Goal: Transaction & Acquisition: Purchase product/service

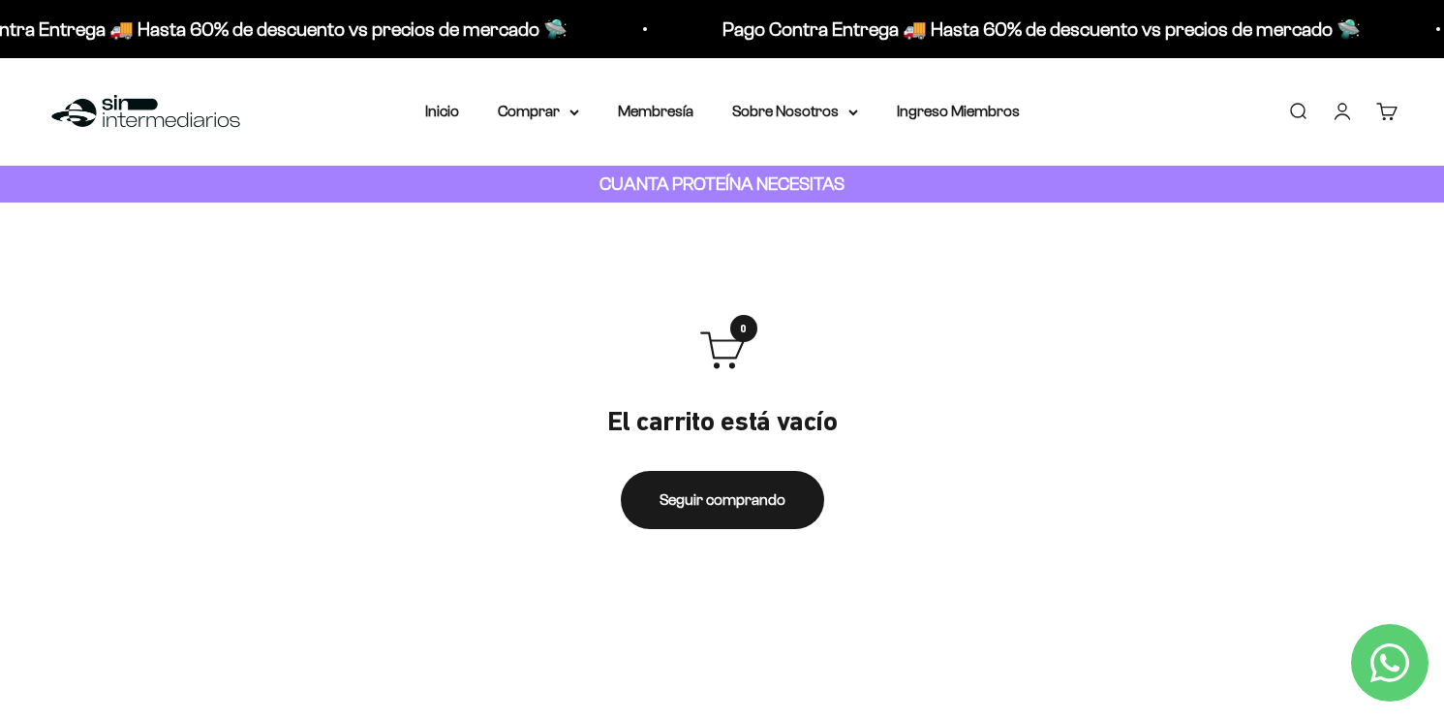
click at [1342, 120] on link "Iniciar sesión" at bounding box center [1342, 111] width 21 height 21
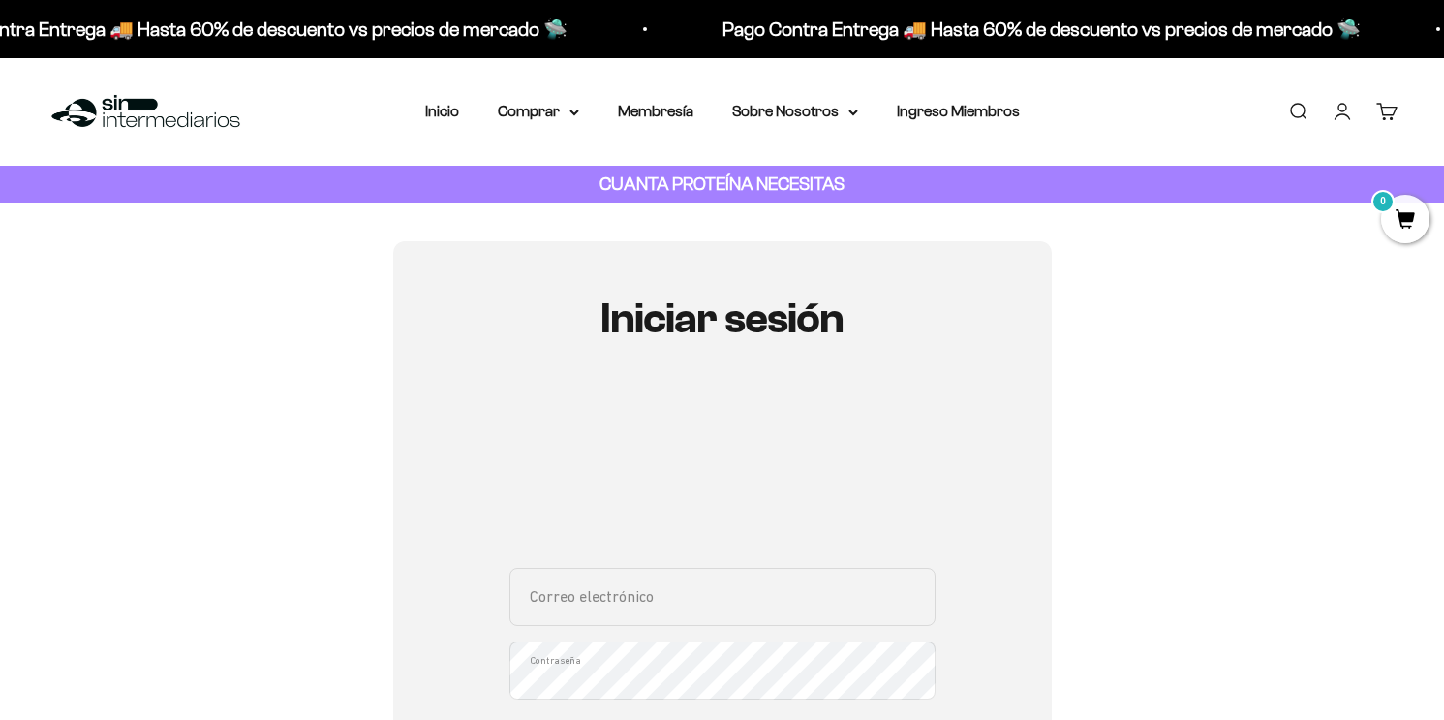
scroll to position [112, 0]
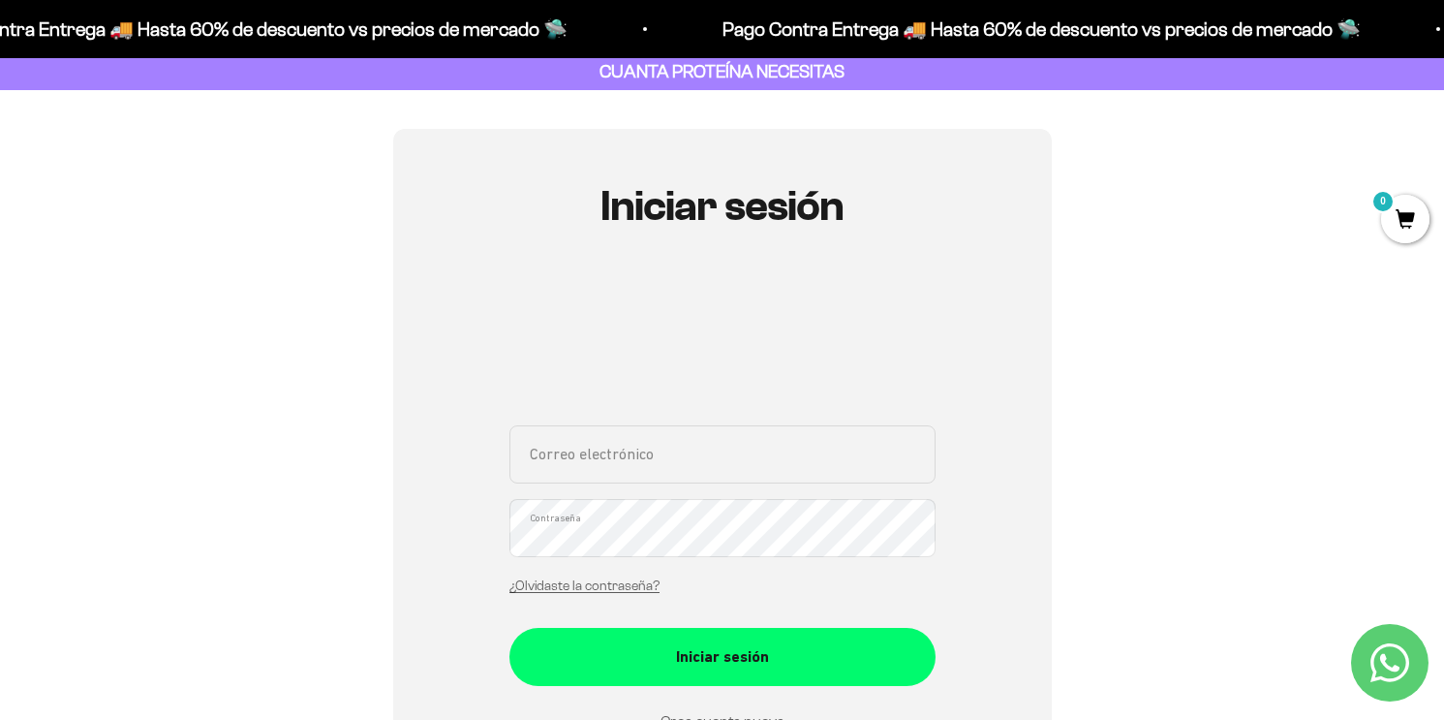
click at [686, 456] on input "Correo electrónico" at bounding box center [722, 454] width 426 height 58
type input "[EMAIL_ADDRESS][DOMAIN_NAME]"
click at [460, 536] on div "Iniciar sesión [EMAIL_ADDRESS][DOMAIN_NAME] Correo electrónico Contraseña ¿Olvi…" at bounding box center [722, 503] width 659 height 748
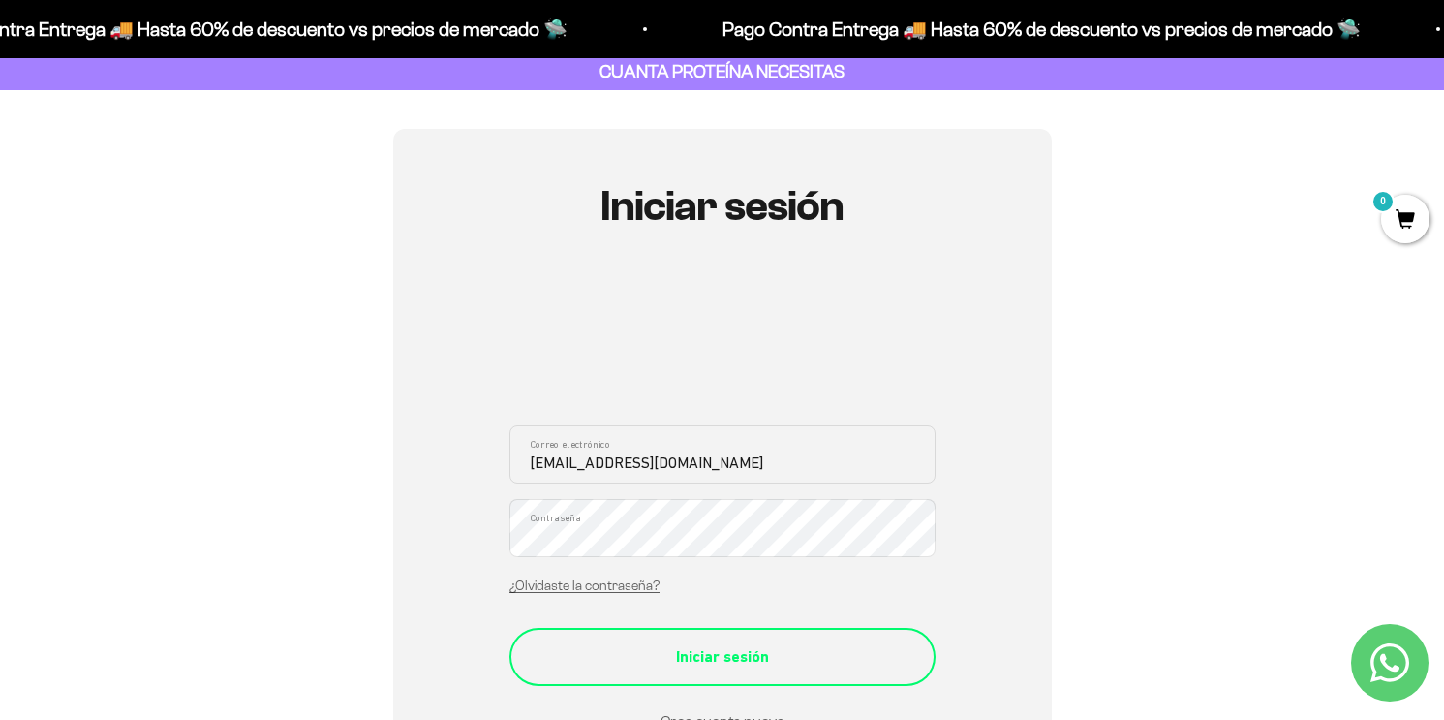
click at [679, 652] on div "Iniciar sesión" at bounding box center [722, 656] width 349 height 25
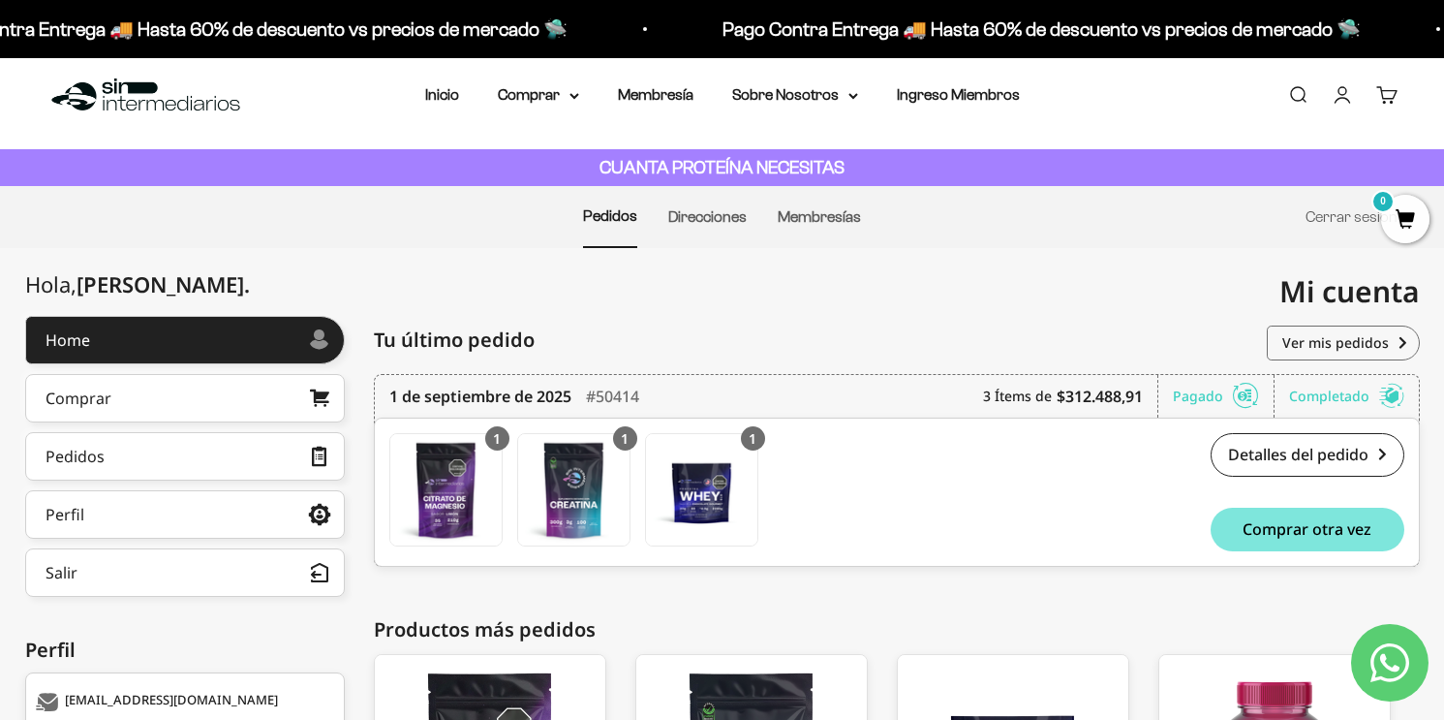
scroll to position [15, 0]
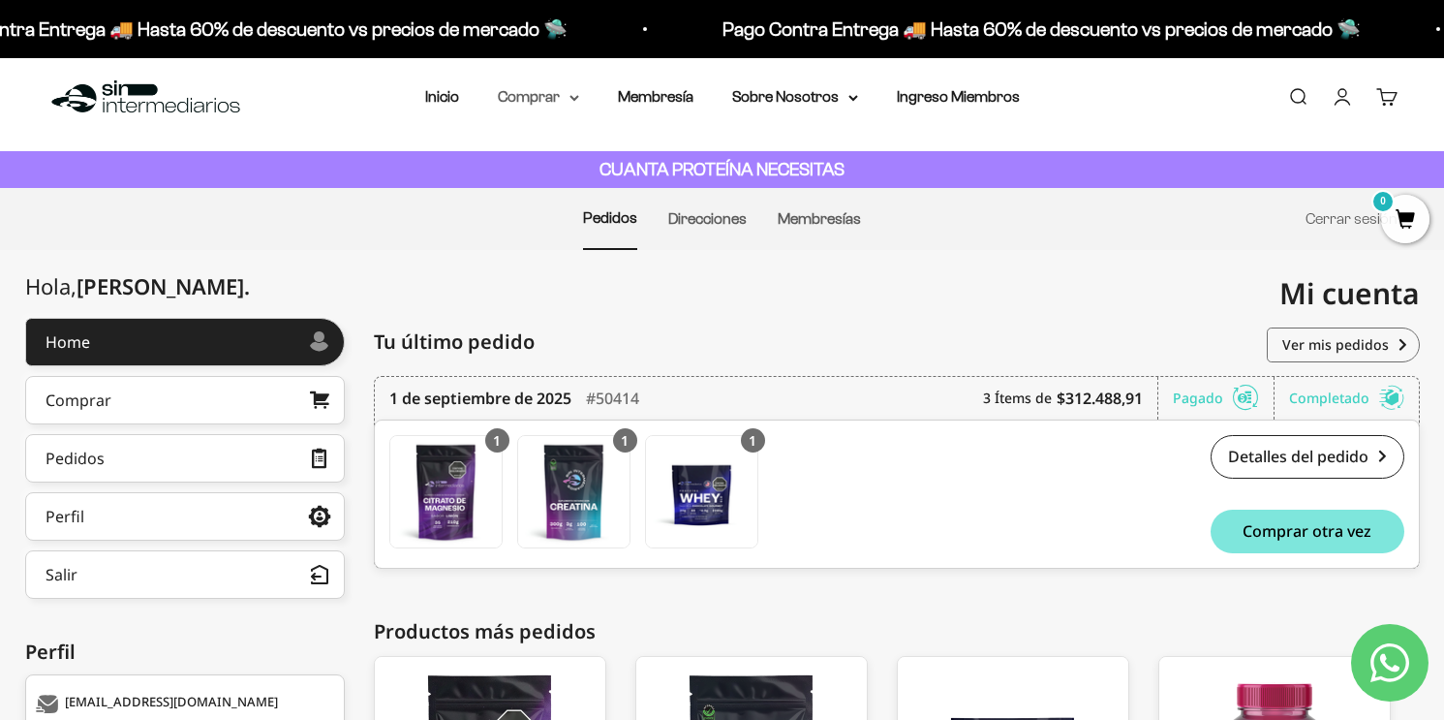
click at [549, 101] on summary "Comprar" at bounding box center [538, 96] width 81 height 25
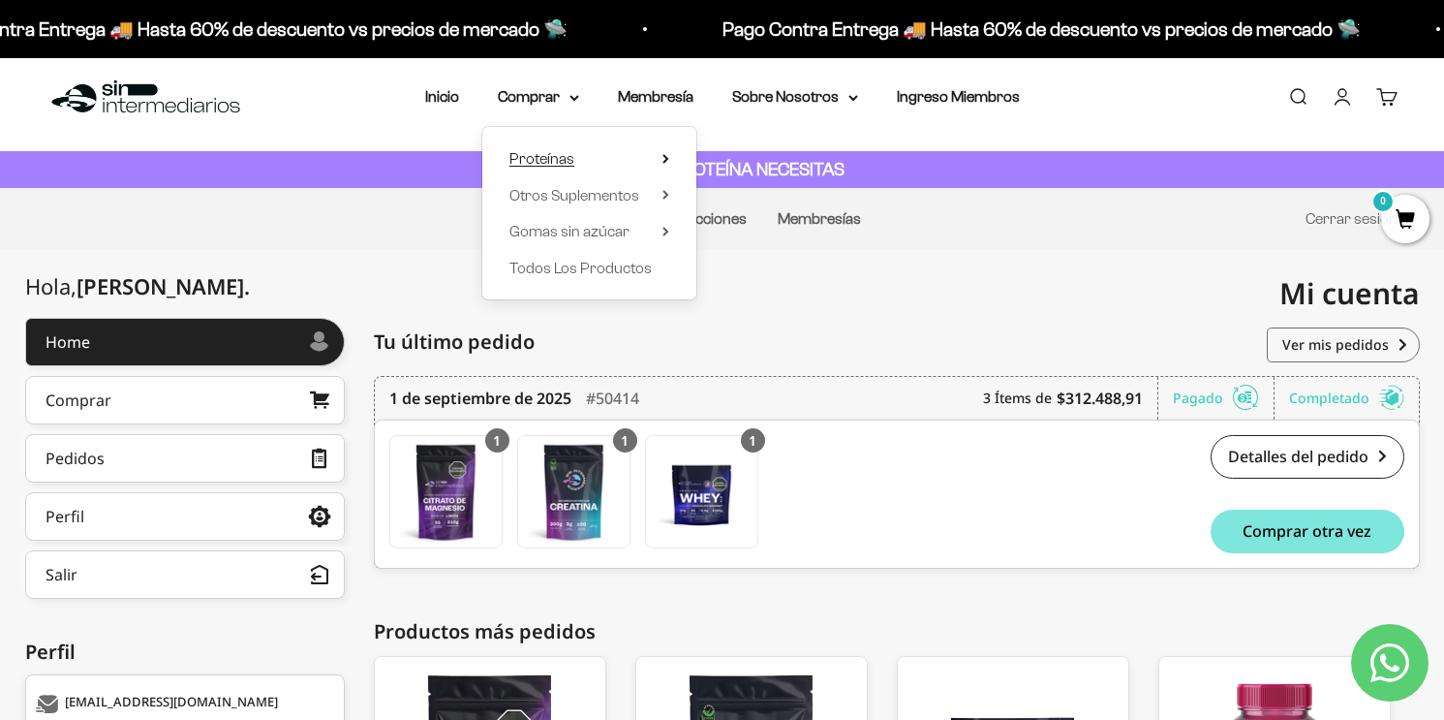
click at [558, 161] on span "Proteínas" at bounding box center [541, 158] width 65 height 16
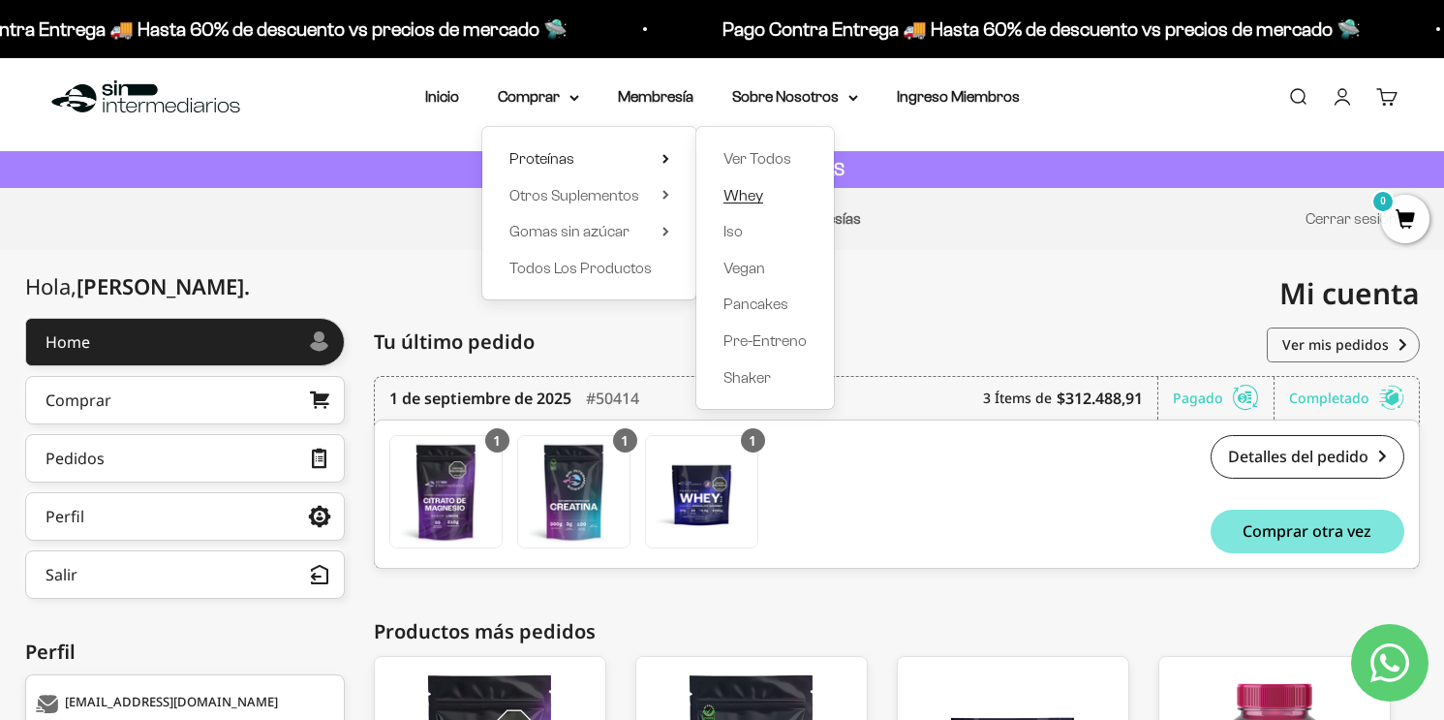
click at [749, 196] on span "Whey" at bounding box center [743, 195] width 40 height 16
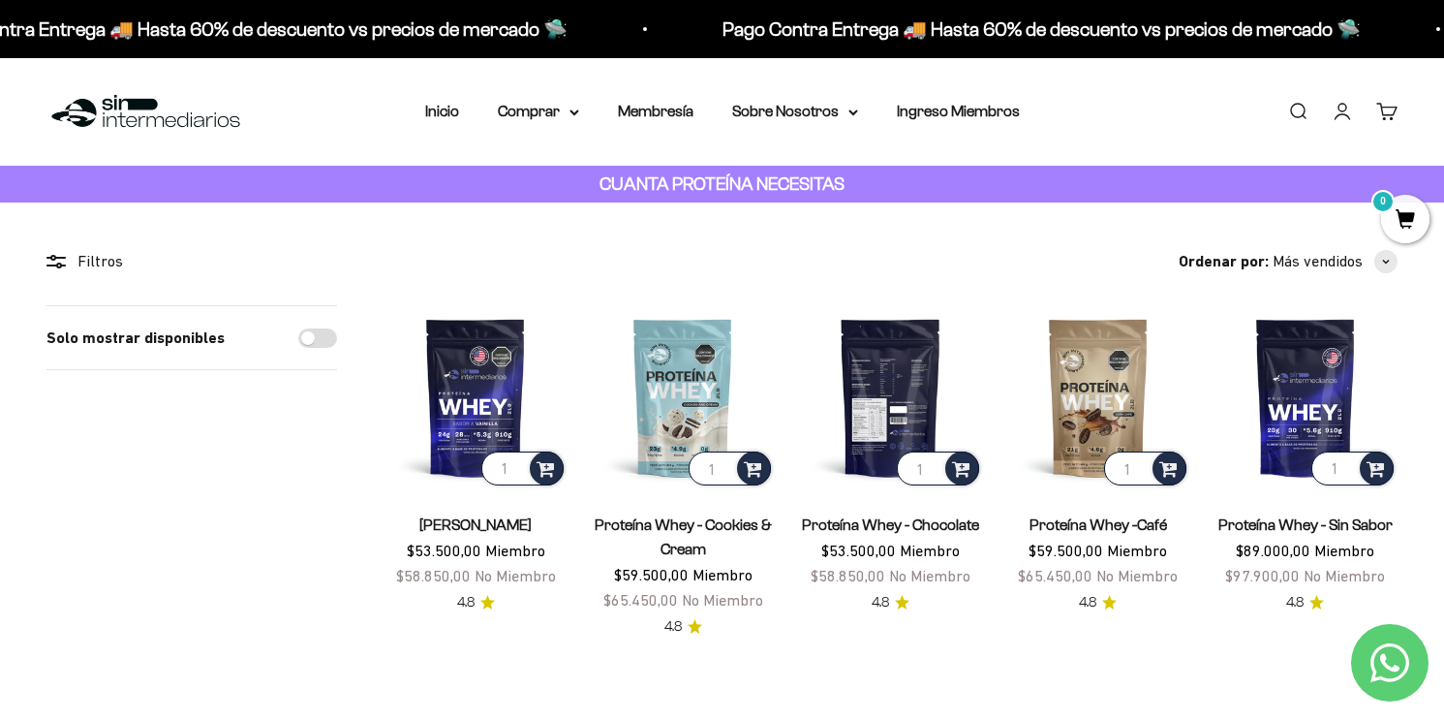
click at [881, 373] on img at bounding box center [890, 397] width 184 height 184
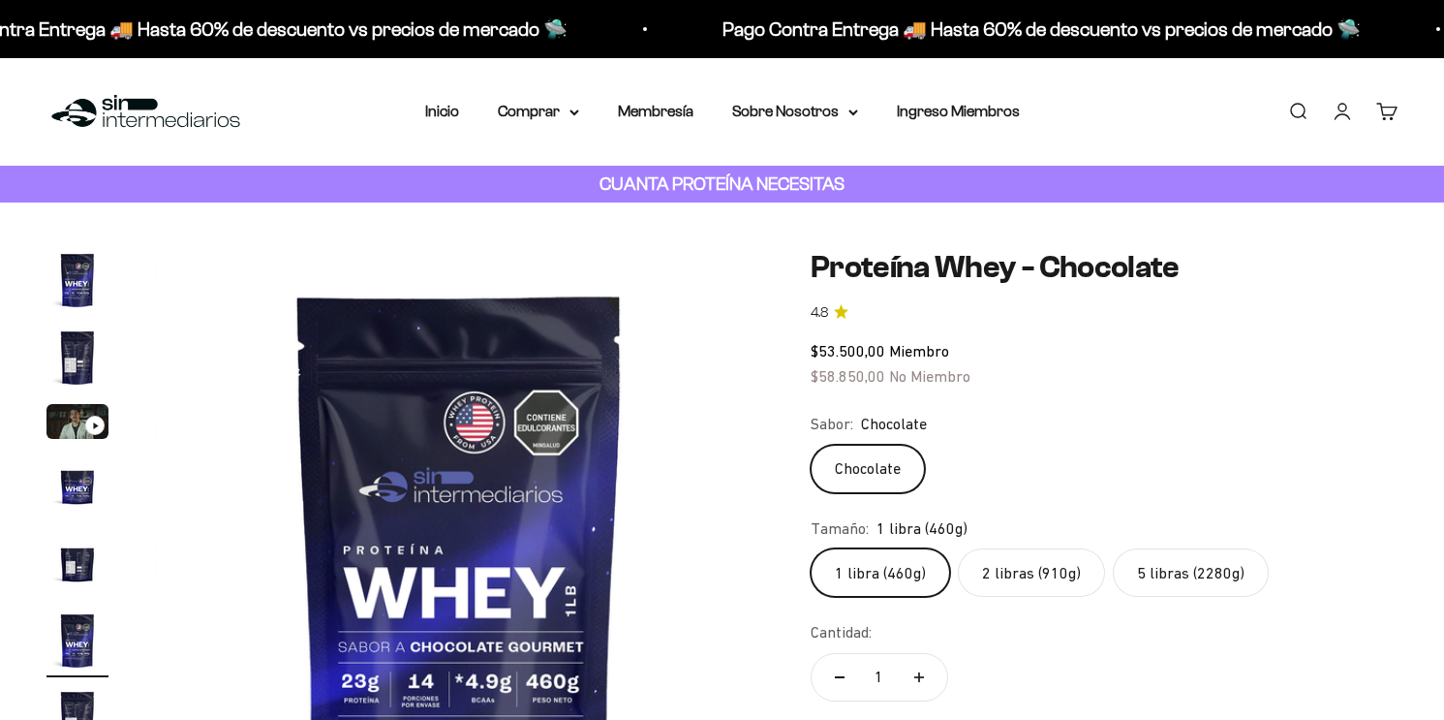
click at [1189, 570] on label "5 libras (2280g)" at bounding box center [1191, 572] width 156 height 48
click at [811, 548] on input "5 libras (2280g)" at bounding box center [810, 547] width 1 height 1
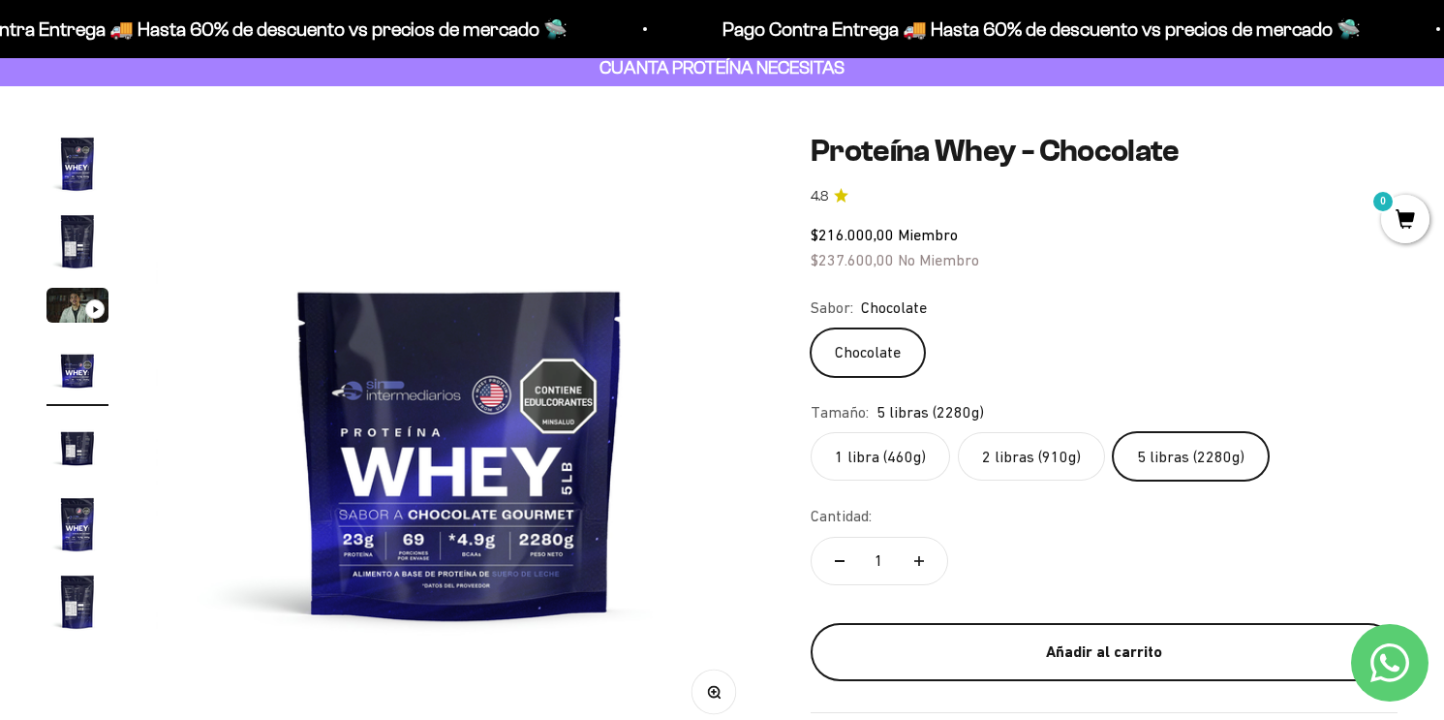
click at [1060, 629] on button "Añadir al carrito" at bounding box center [1104, 652] width 587 height 58
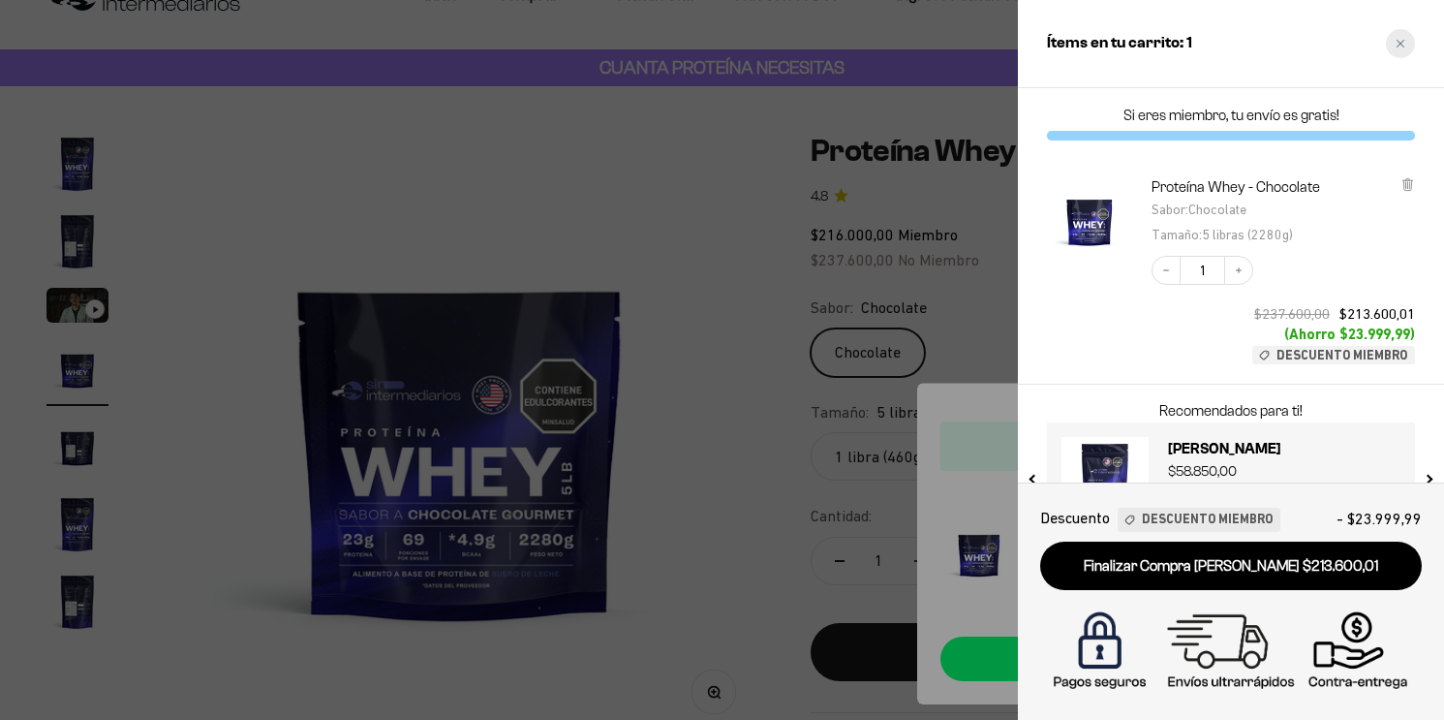
click at [1398, 44] on icon "Close cart" at bounding box center [1401, 44] width 10 height 10
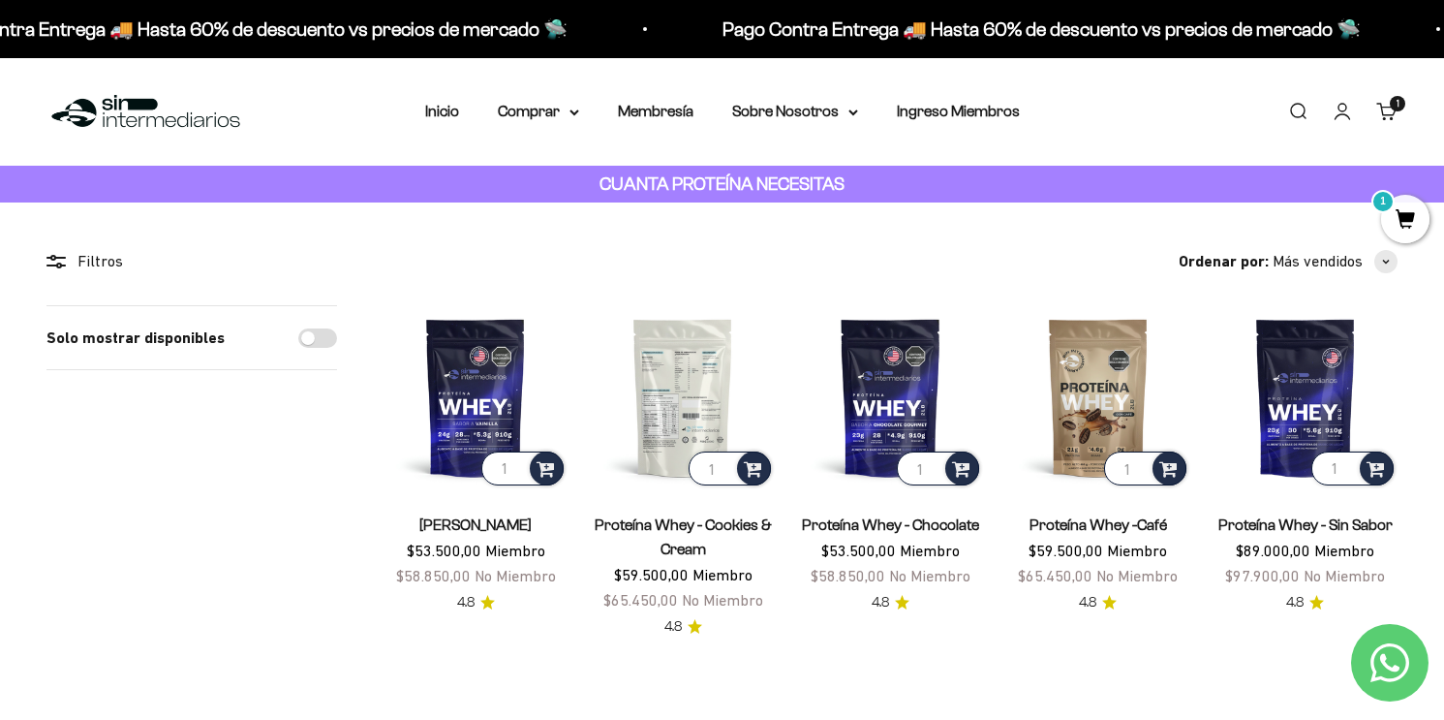
click at [687, 390] on img at bounding box center [683, 397] width 184 height 184
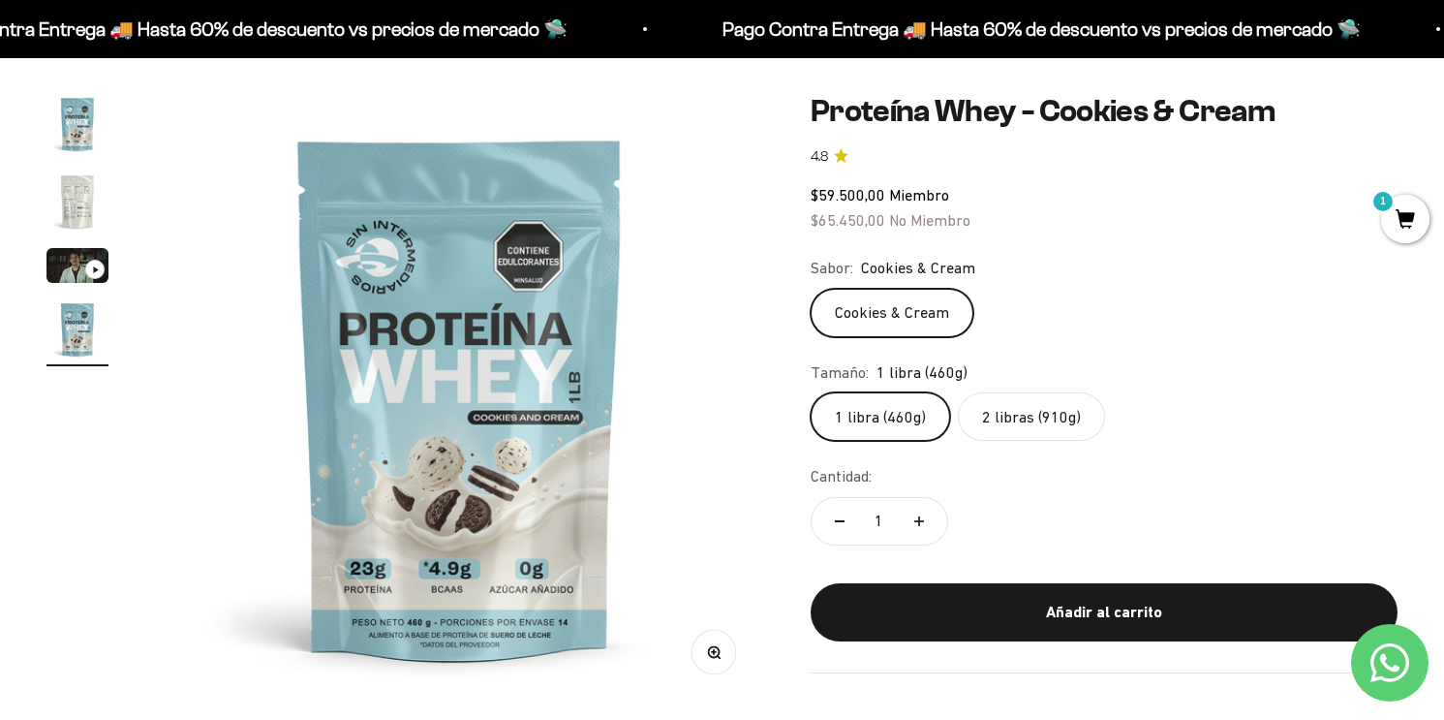
click at [1023, 417] on label "2 libras (910g)" at bounding box center [1031, 416] width 147 height 48
click at [811, 392] on input "2 libras (910g)" at bounding box center [810, 391] width 1 height 1
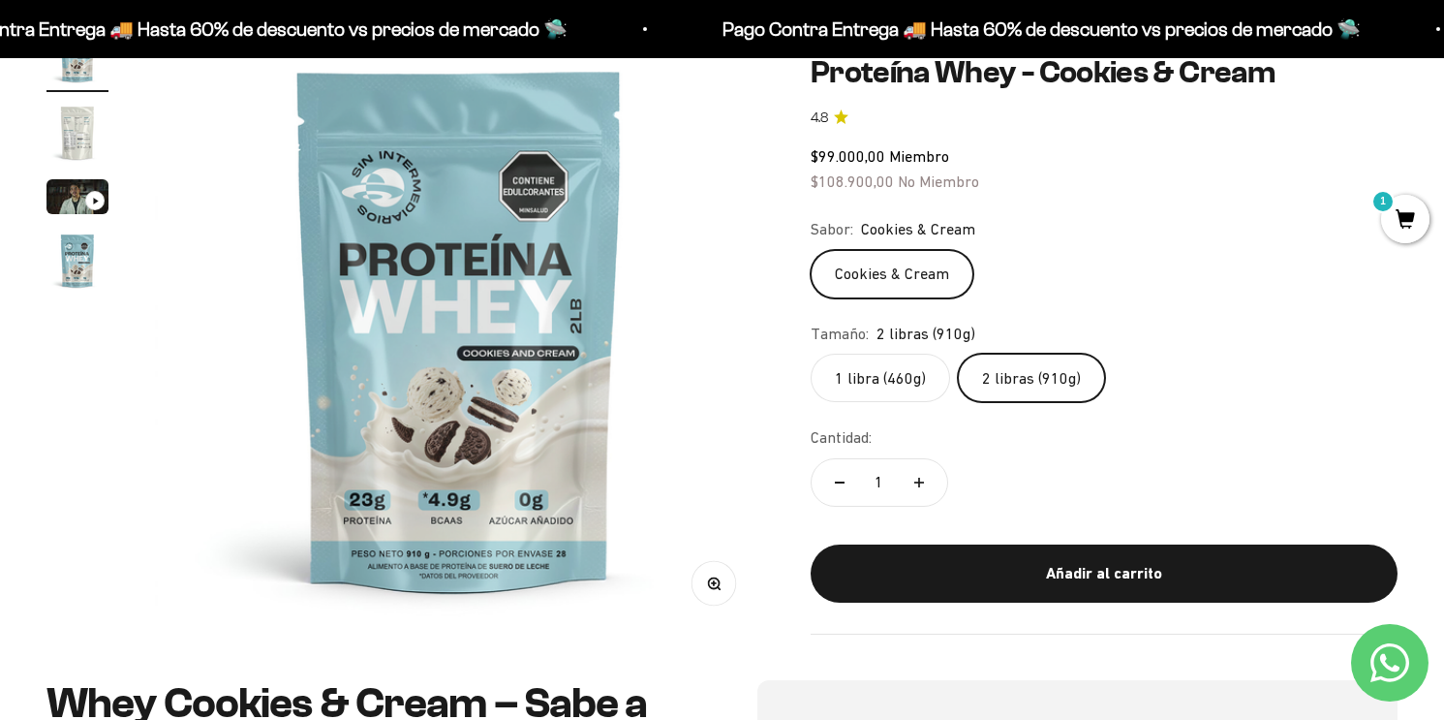
scroll to position [230, 0]
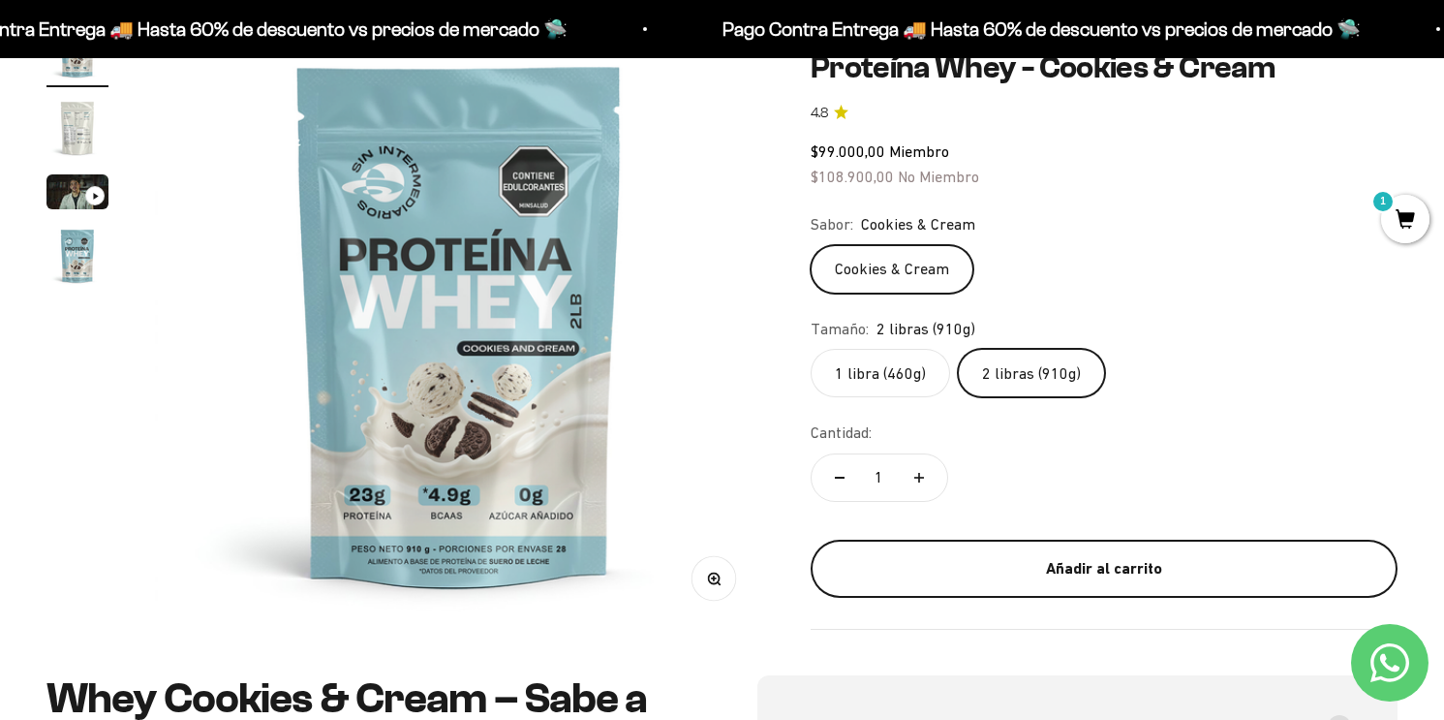
click at [1051, 564] on div "Añadir al carrito" at bounding box center [1103, 567] width 509 height 25
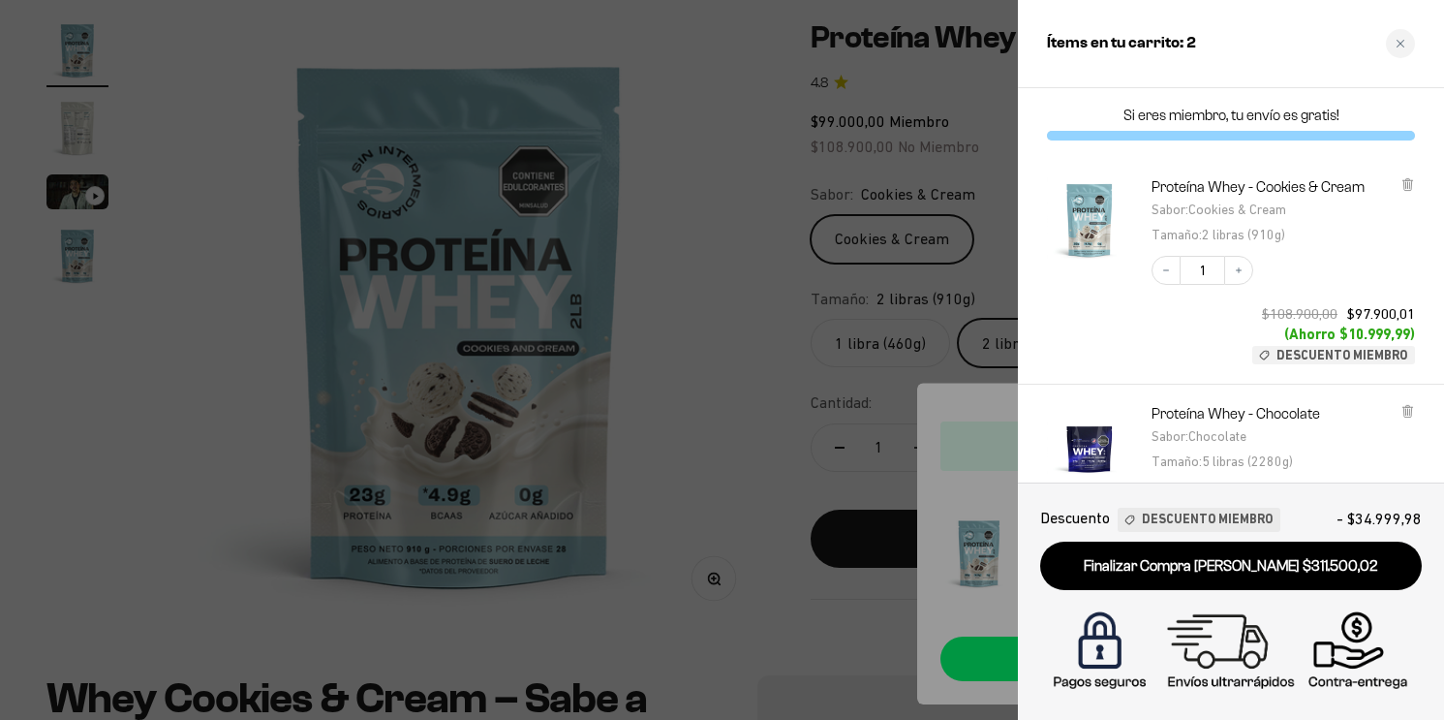
click at [740, 312] on div at bounding box center [722, 360] width 1444 height 720
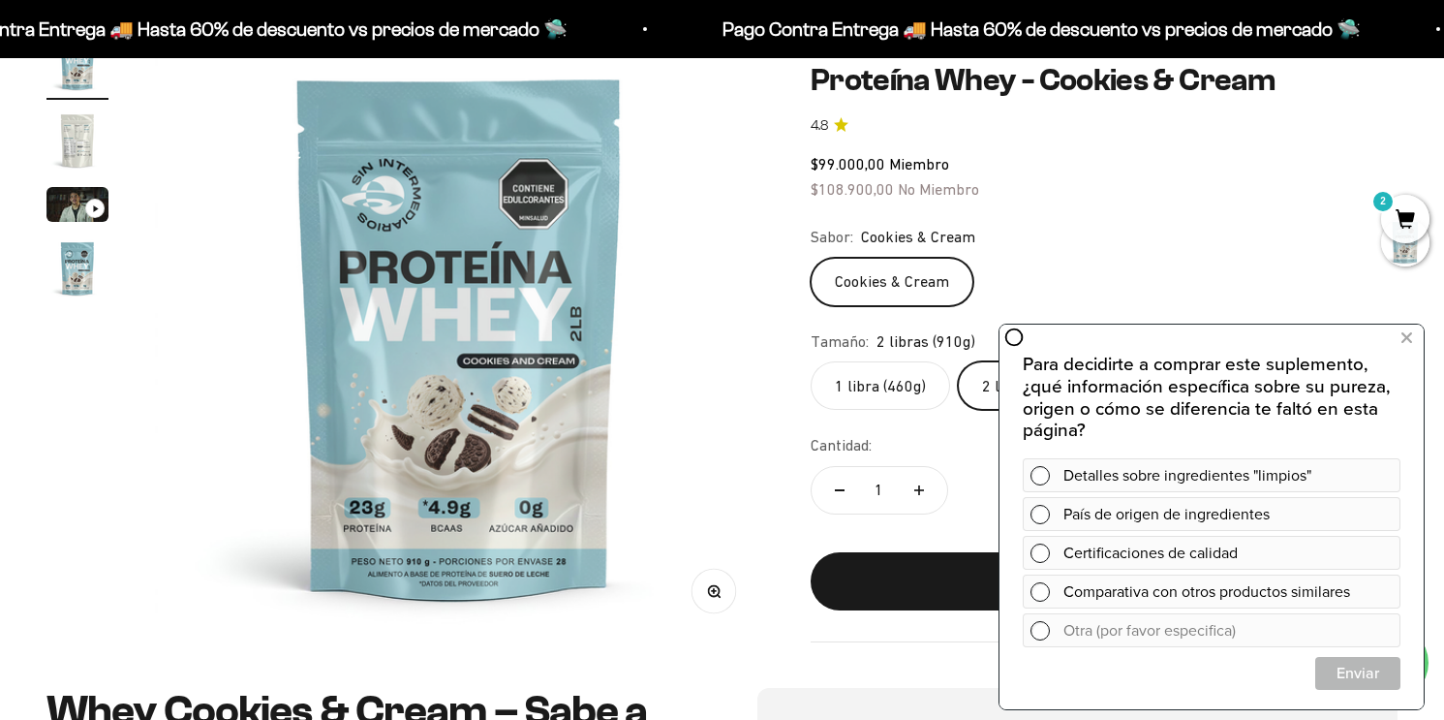
scroll to position [231, 0]
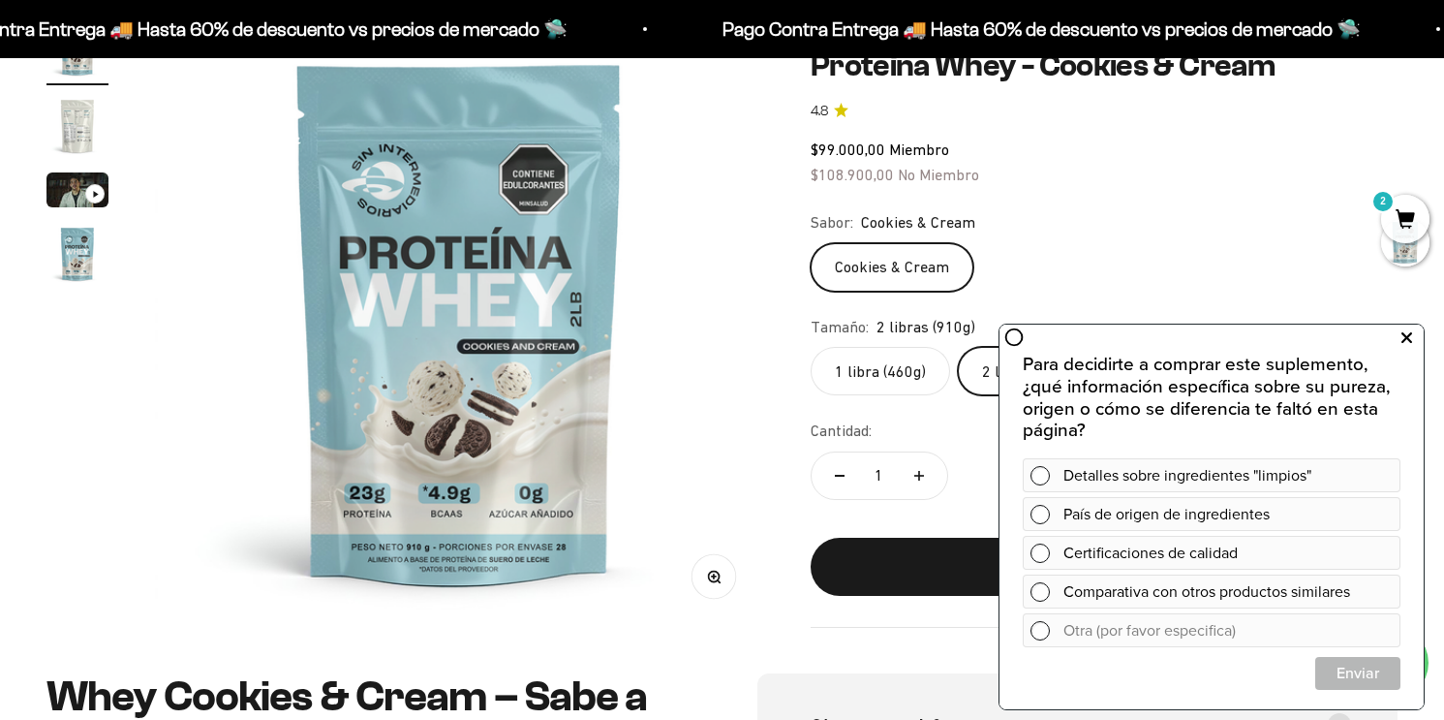
click at [1407, 336] on icon at bounding box center [1406, 337] width 11 height 25
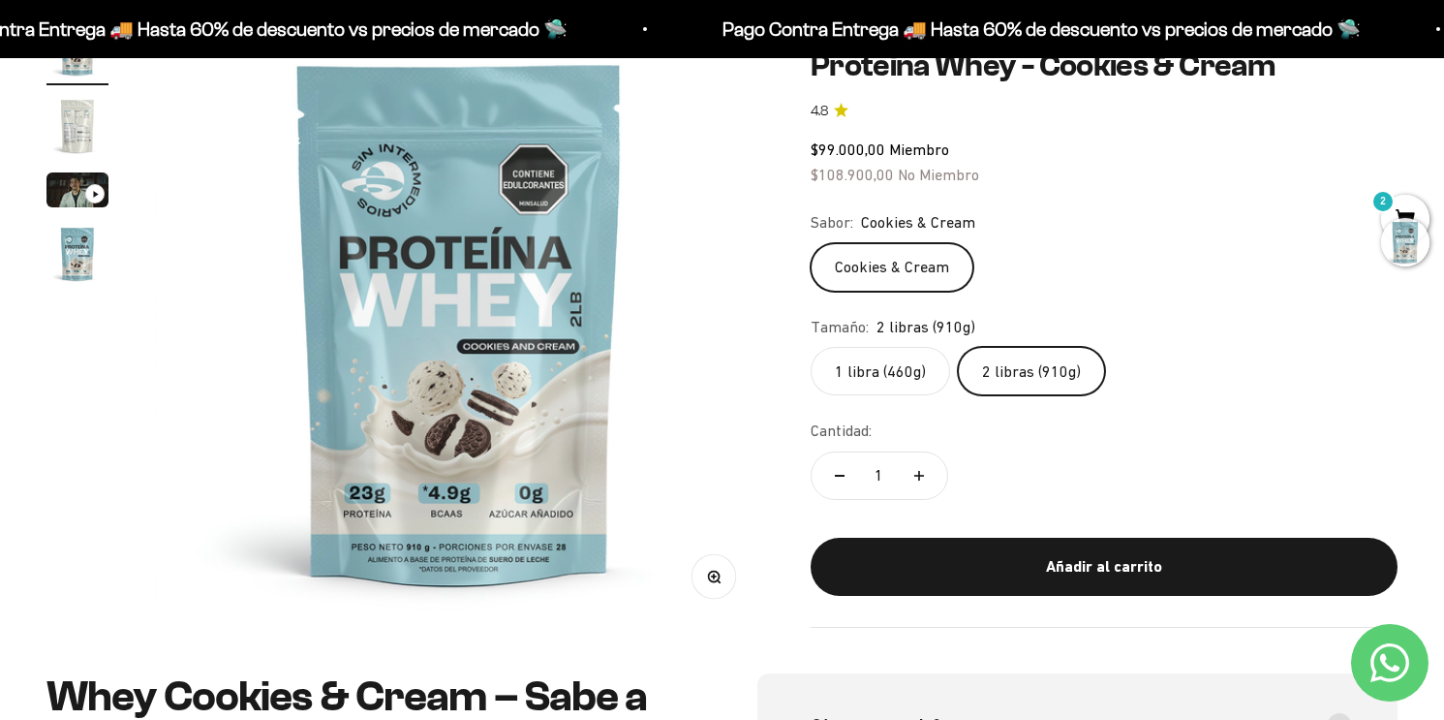
click at [1413, 220] on div at bounding box center [1405, 242] width 48 height 48
click at [1407, 205] on span "2" at bounding box center [1405, 219] width 48 height 48
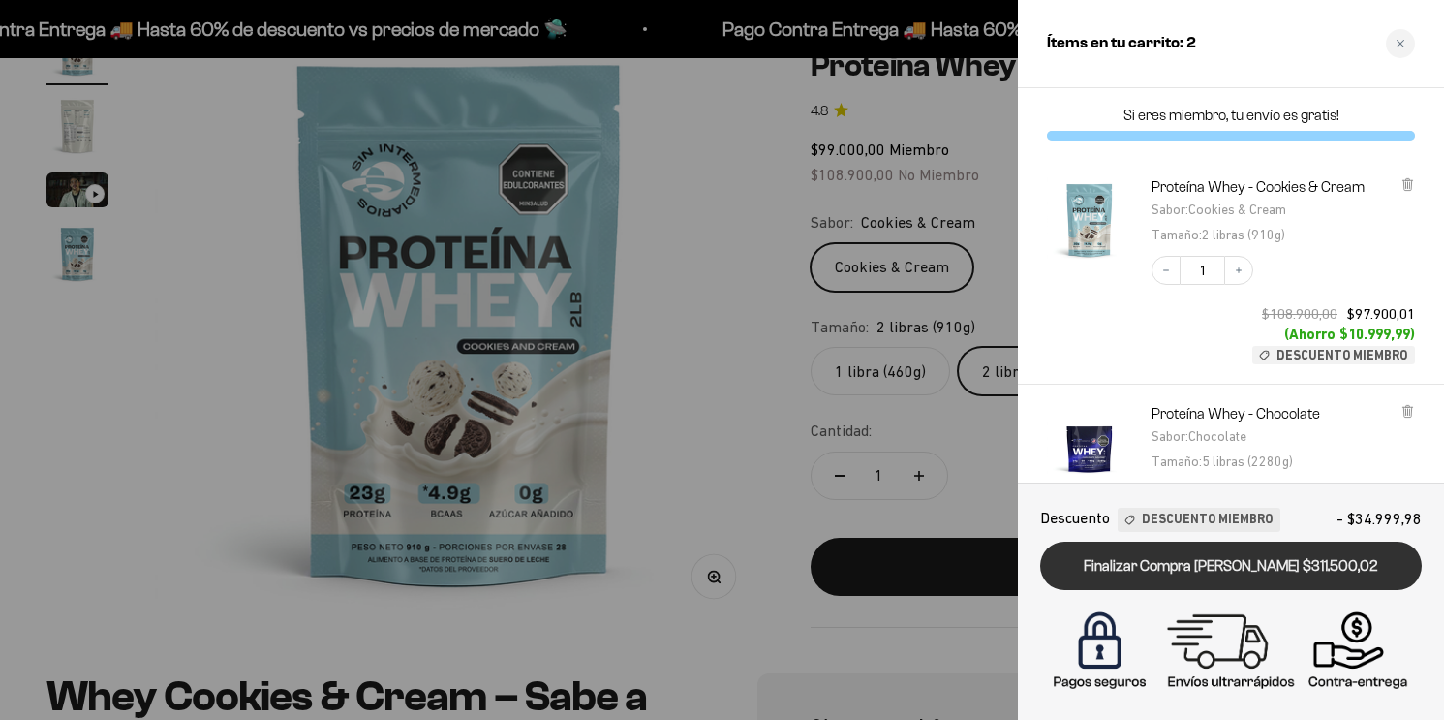
click at [1250, 569] on link "Finalizar Compra [PERSON_NAME] $311.500,02" at bounding box center [1231, 565] width 382 height 49
